Goal: Information Seeking & Learning: Learn about a topic

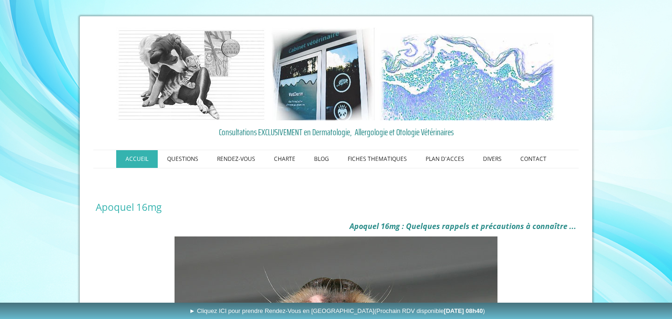
click at [146, 159] on link "ACCUEIL" at bounding box center [137, 159] width 42 height 18
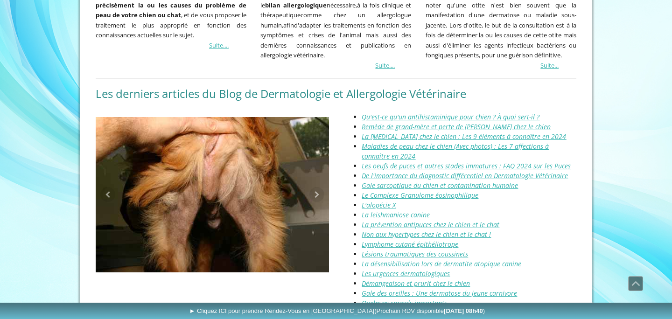
scroll to position [998, 0]
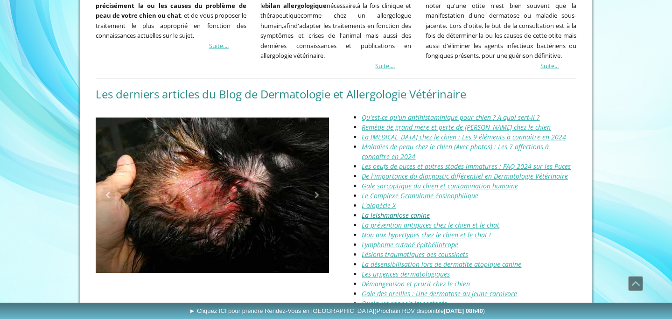
click at [368, 211] on link "La leishmaniose canine" at bounding box center [396, 215] width 68 height 9
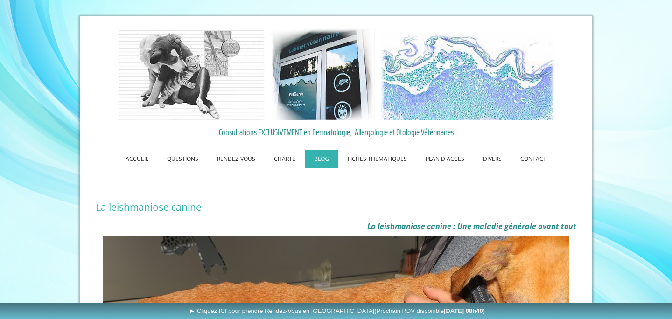
click at [319, 159] on link "BLOG" at bounding box center [322, 159] width 34 height 18
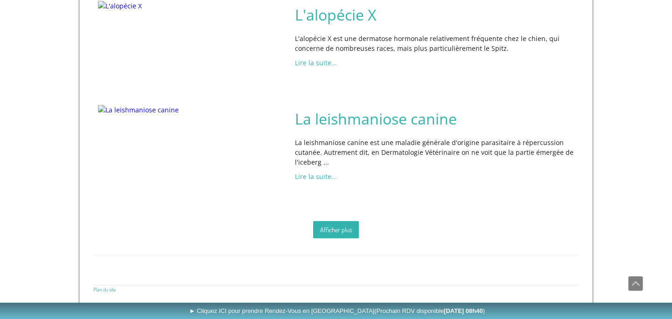
scroll to position [1676, 0]
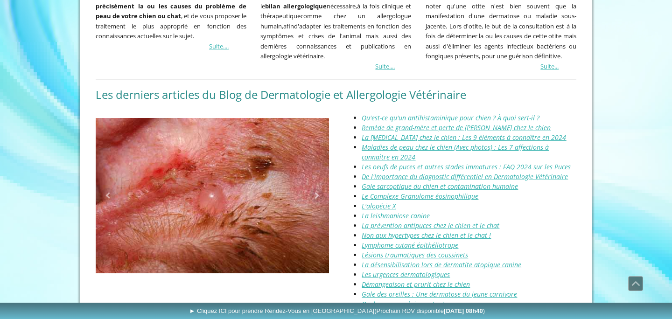
scroll to position [999, 0]
